Goal: Transaction & Acquisition: Purchase product/service

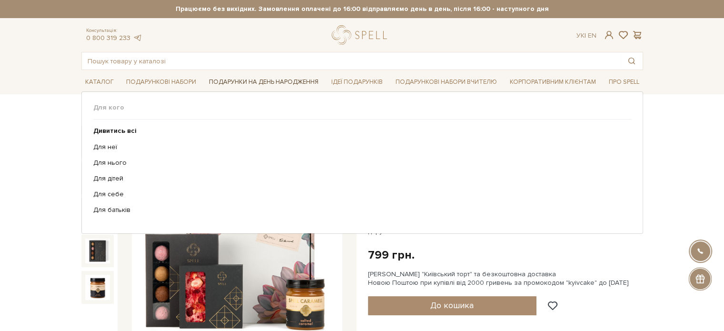
click at [263, 82] on link "Подарунки на День народження" at bounding box center [263, 82] width 117 height 15
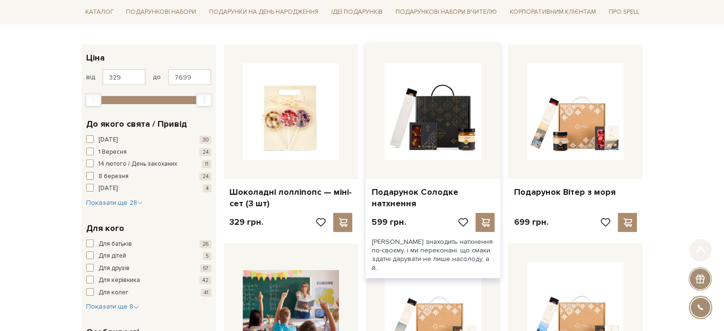
scroll to position [143, 0]
